Goal: Information Seeking & Learning: Learn about a topic

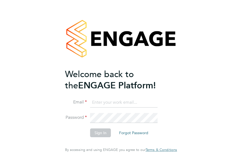
type input "megan@educationmattersgroup.co.uk"
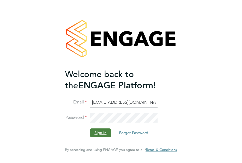
click at [107, 131] on button "Sign In" at bounding box center [100, 132] width 21 height 9
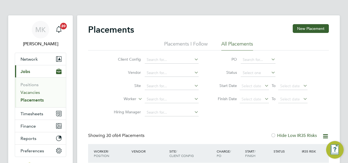
click at [31, 94] on link "Vacancies" at bounding box center [30, 91] width 19 height 5
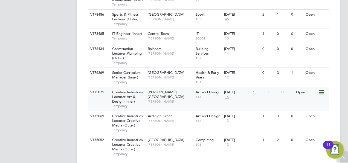
click at [135, 89] on span "Creative Industries Lecturer Art & Design (Inner)" at bounding box center [127, 96] width 31 height 14
click at [127, 89] on span "Creative Industries Lecturer Art & Design (Inner)" at bounding box center [127, 96] width 31 height 14
click at [130, 113] on span "Creative Industries Lecturer Creative Media (Outer)" at bounding box center [127, 120] width 31 height 14
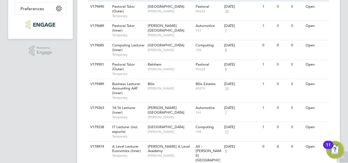
scroll to position [114, 0]
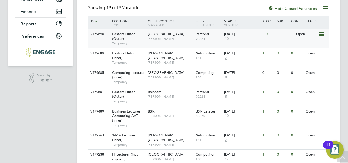
click at [135, 33] on div "Pastoral Tutor (Outer) Temporary" at bounding box center [127, 38] width 38 height 19
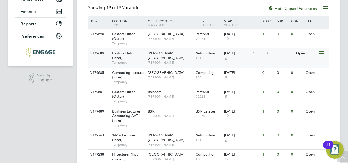
click at [146, 54] on div "Pastoral Tutor (Inner) Temporary" at bounding box center [127, 57] width 38 height 19
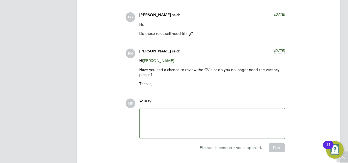
scroll to position [1516, 0]
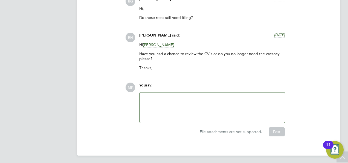
click at [160, 92] on div at bounding box center [212, 107] width 145 height 30
click at [162, 97] on div at bounding box center [212, 107] width 139 height 24
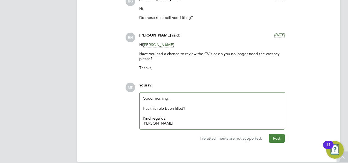
click at [273, 136] on button "Post" at bounding box center [277, 138] width 16 height 9
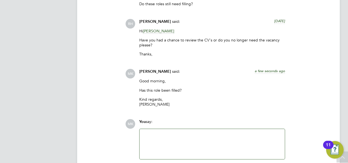
scroll to position [1512, 0]
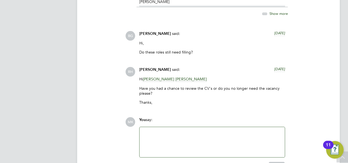
scroll to position [1489, 0]
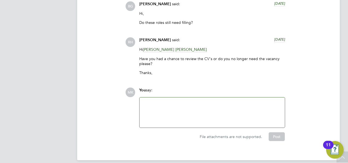
click at [157, 101] on div at bounding box center [212, 112] width 139 height 24
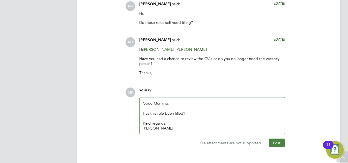
click at [282, 138] on button "Post" at bounding box center [277, 142] width 16 height 9
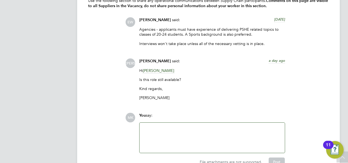
scroll to position [1231, 0]
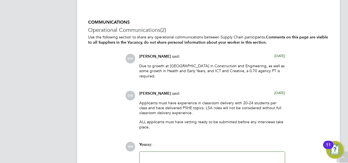
scroll to position [1259, 0]
